Goal: Check status: Check status

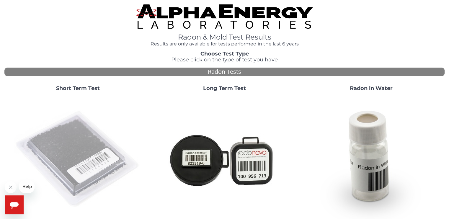
click at [81, 160] on img at bounding box center [77, 159] width 127 height 127
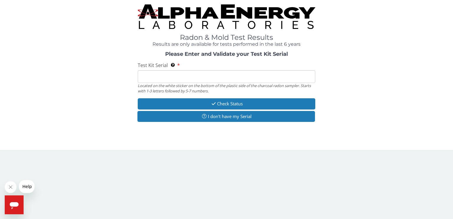
click at [170, 75] on input "Test Kit Serial Located on the white sticker on the bottom of the plastic side …" at bounding box center [227, 76] width 178 height 13
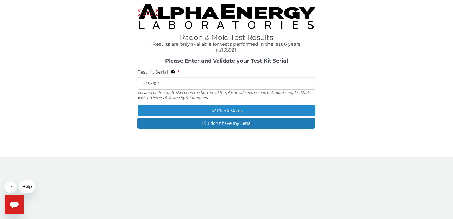
type input "ra195921"
click at [189, 110] on button "Check Status" at bounding box center [227, 110] width 178 height 11
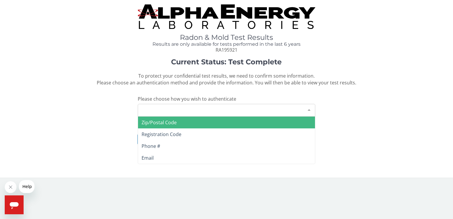
click at [308, 107] on div at bounding box center [309, 109] width 12 height 11
click at [171, 122] on span "Zip/Postal Code" at bounding box center [159, 122] width 35 height 6
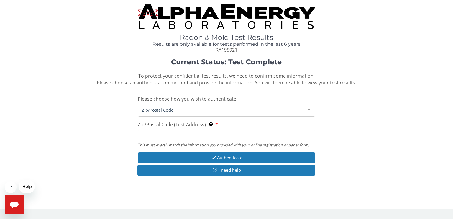
click at [169, 133] on input "Zip/Postal Code (Test Address) This must exactly match the information you prov…" at bounding box center [227, 136] width 178 height 13
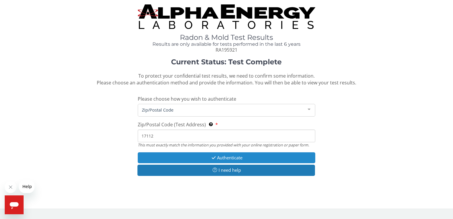
type input "17112"
click at [208, 157] on button "Authenticate" at bounding box center [227, 157] width 178 height 11
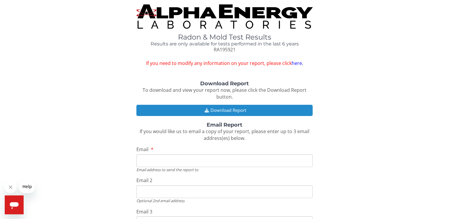
click at [216, 109] on button "Download Report" at bounding box center [224, 110] width 176 height 11
